Goal: Transaction & Acquisition: Book appointment/travel/reservation

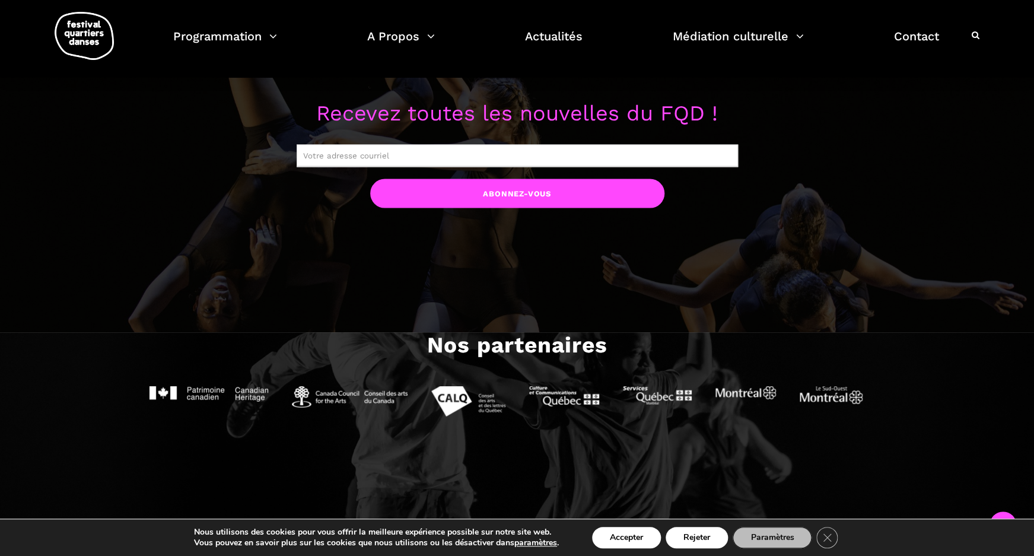
scroll to position [1074, 0]
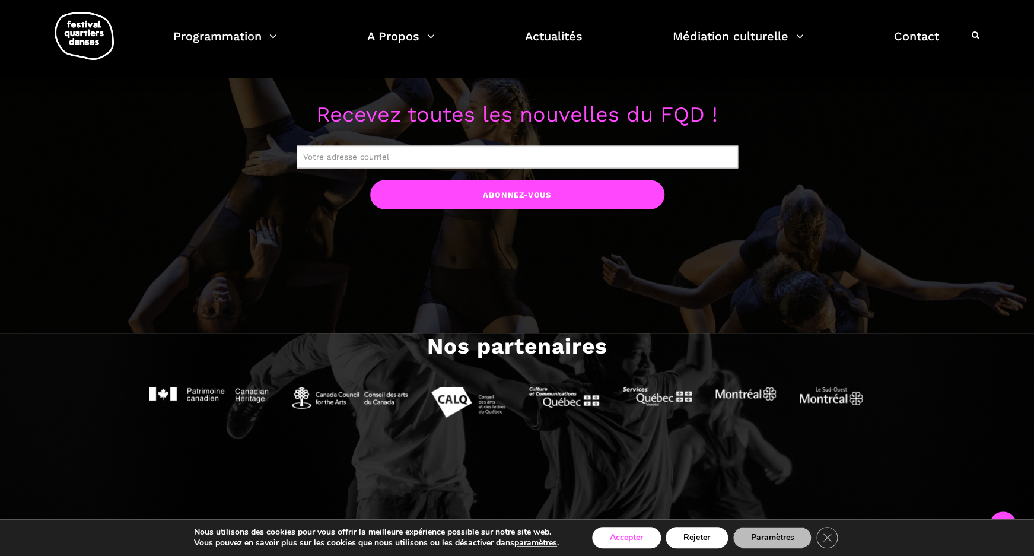
click at [629, 539] on button "Accepter" at bounding box center [626, 537] width 69 height 21
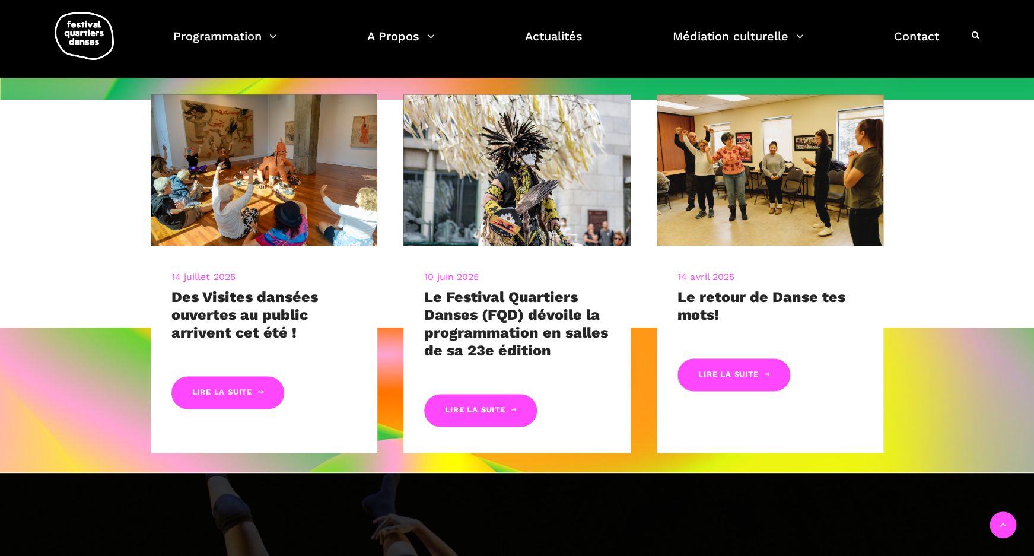
scroll to position [291, 0]
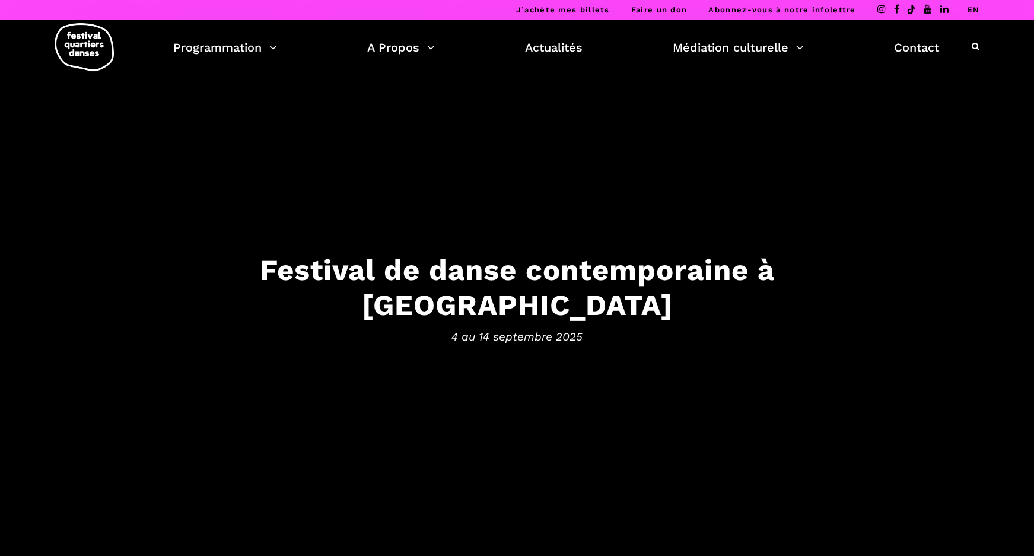
click at [926, 7] on icon at bounding box center [927, 8] width 8 height 9
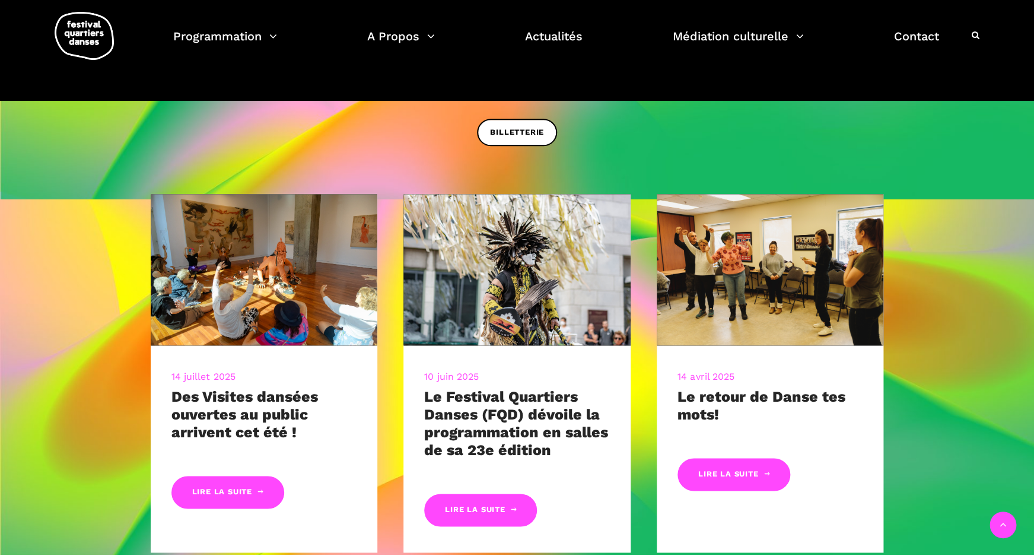
scroll to position [475, 0]
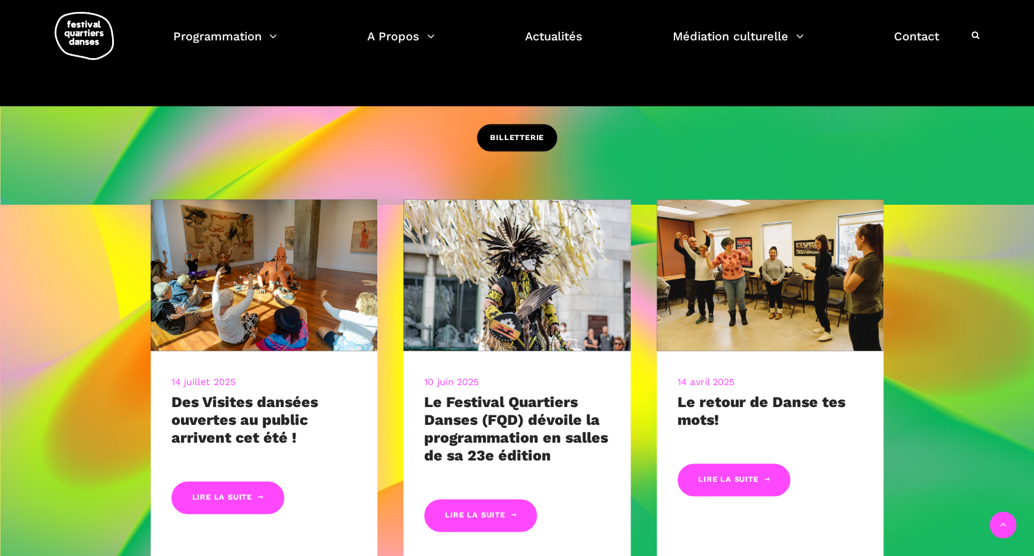
click at [520, 138] on span "BILLETTERIE" at bounding box center [517, 138] width 54 height 12
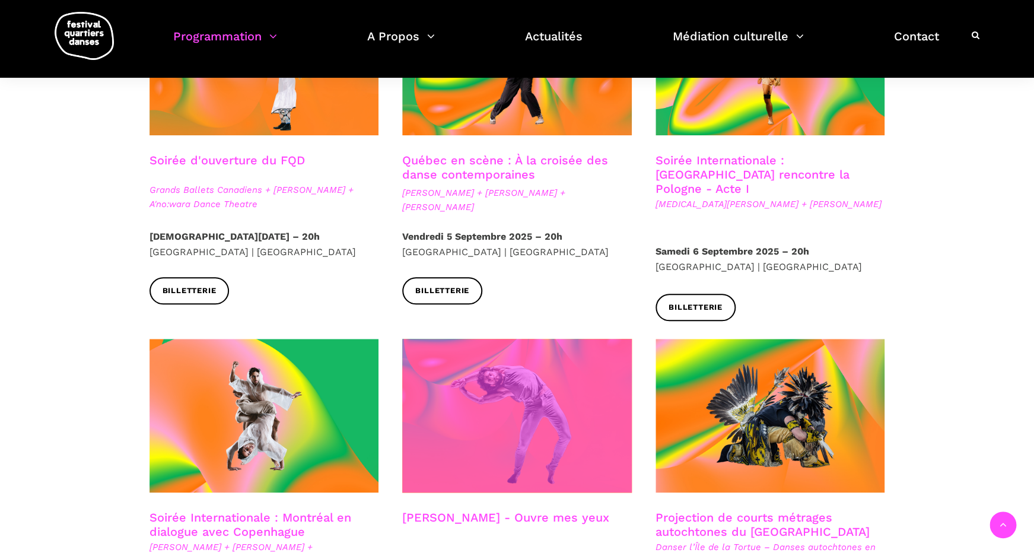
scroll to position [403, 0]
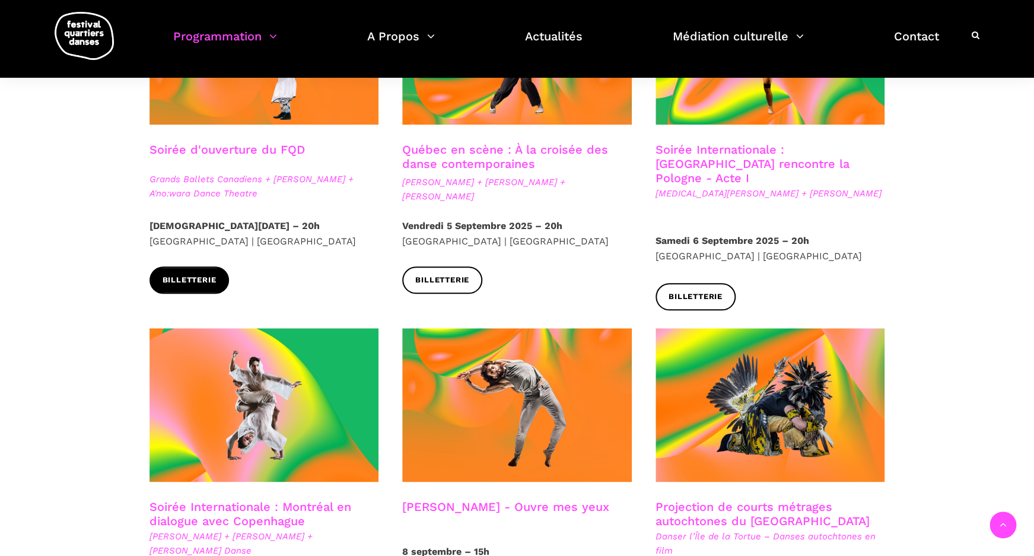
click at [224, 288] on link "Billetterie" at bounding box center [189, 279] width 80 height 27
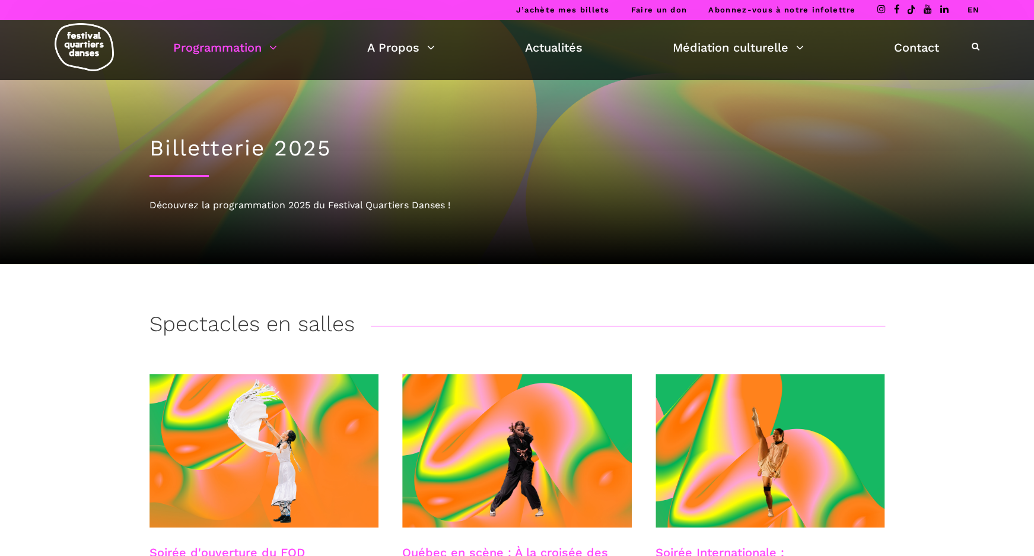
scroll to position [2, 0]
